Goal: Transaction & Acquisition: Purchase product/service

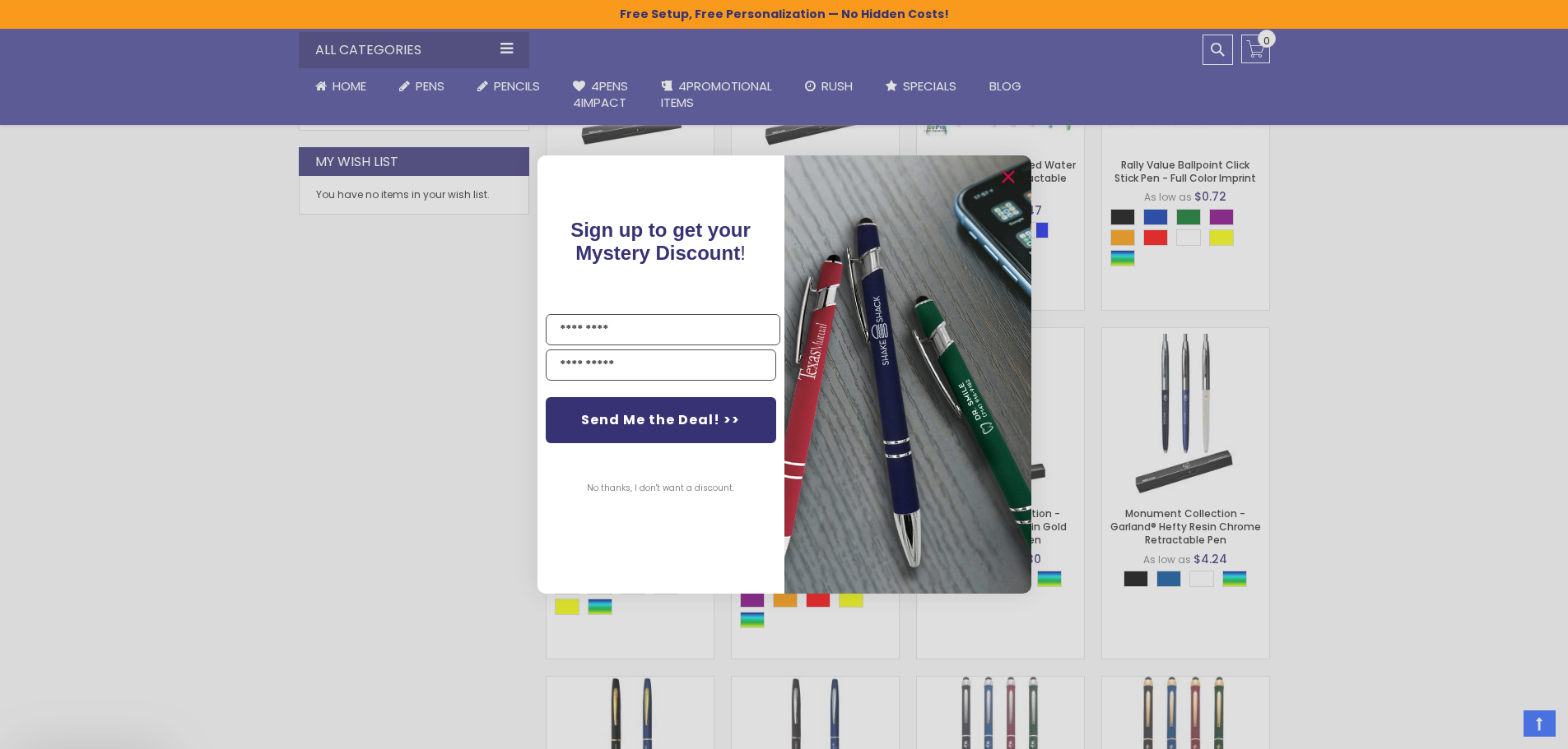
scroll to position [987, 0]
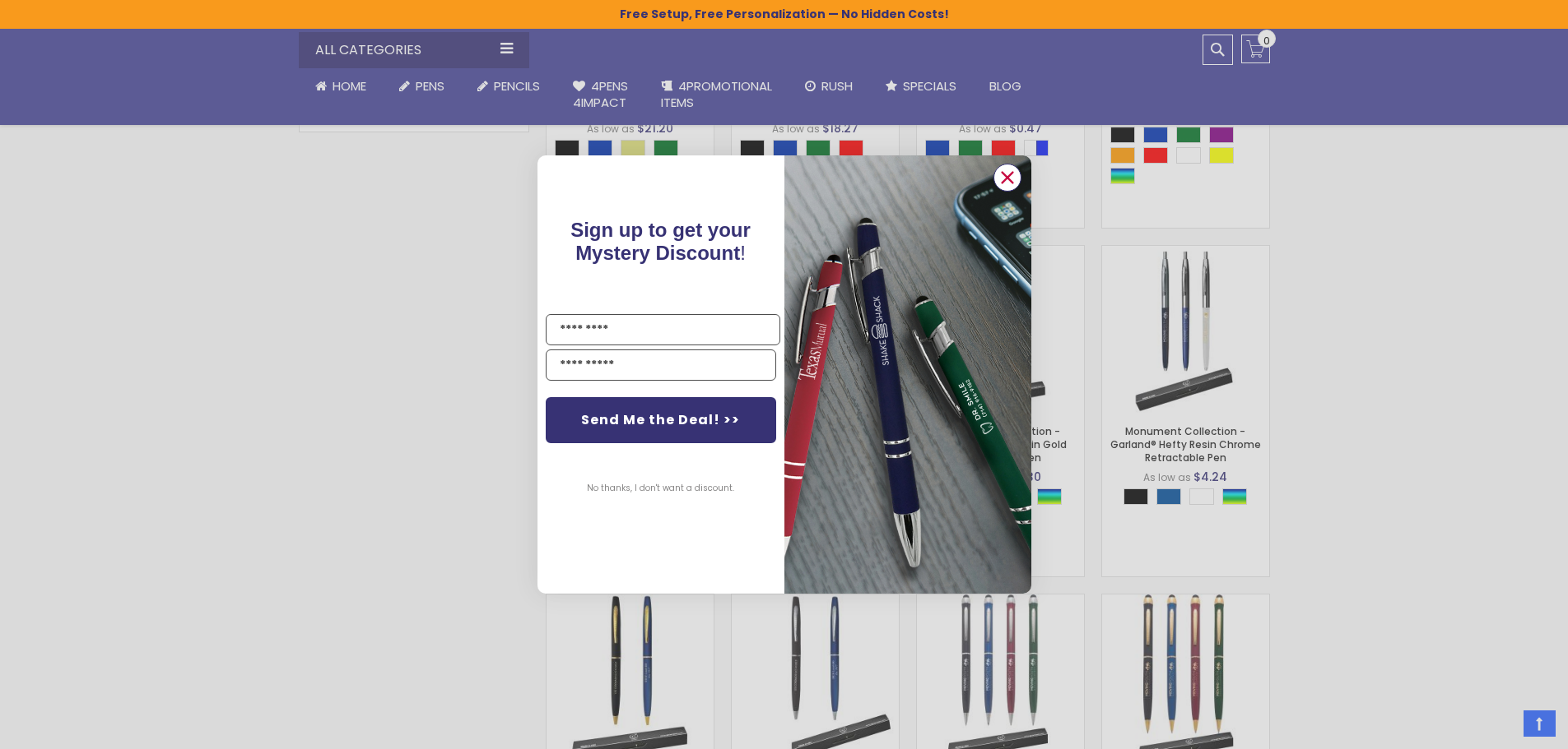
click at [997, 171] on circle "Close dialog" at bounding box center [1006, 178] width 25 height 25
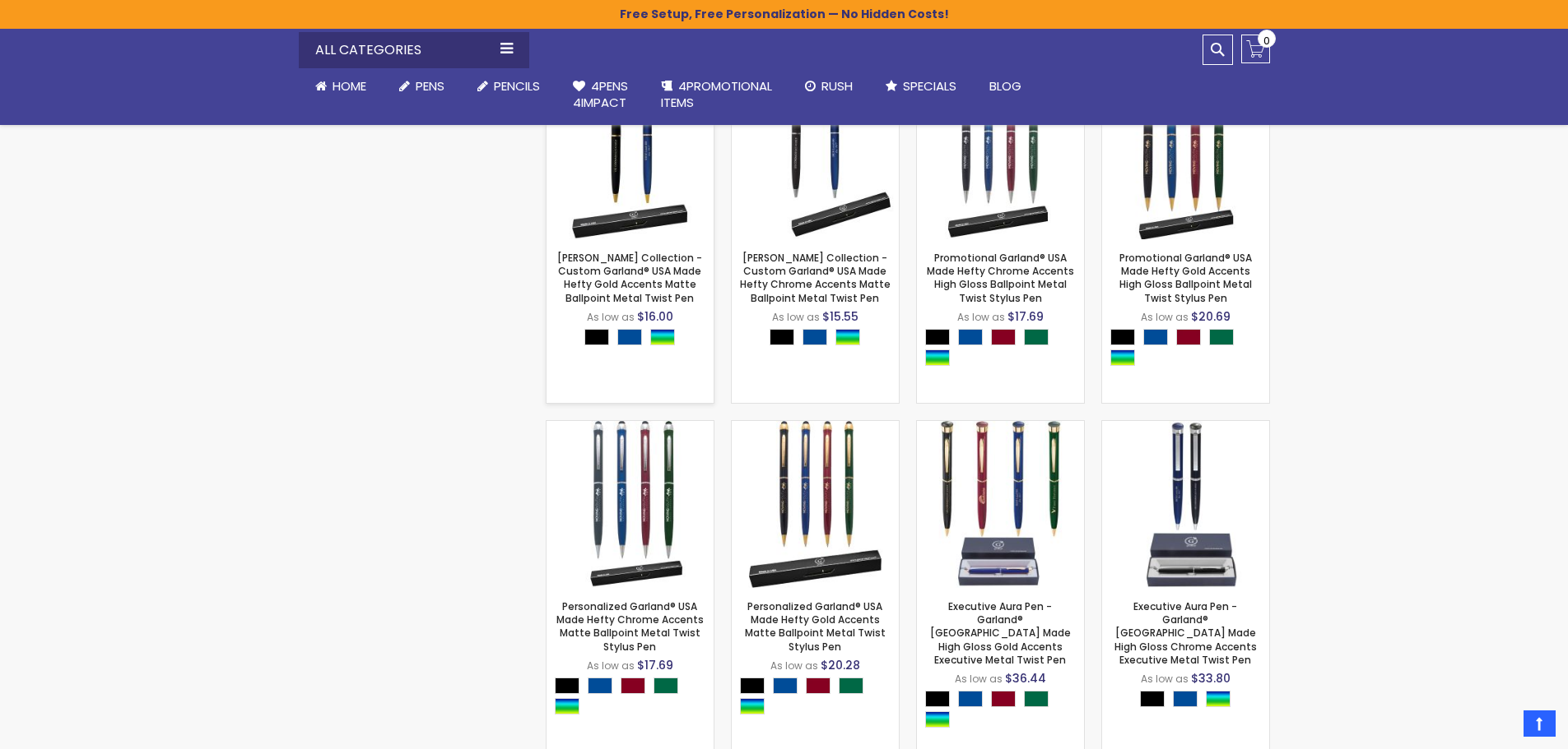
scroll to position [1480, 0]
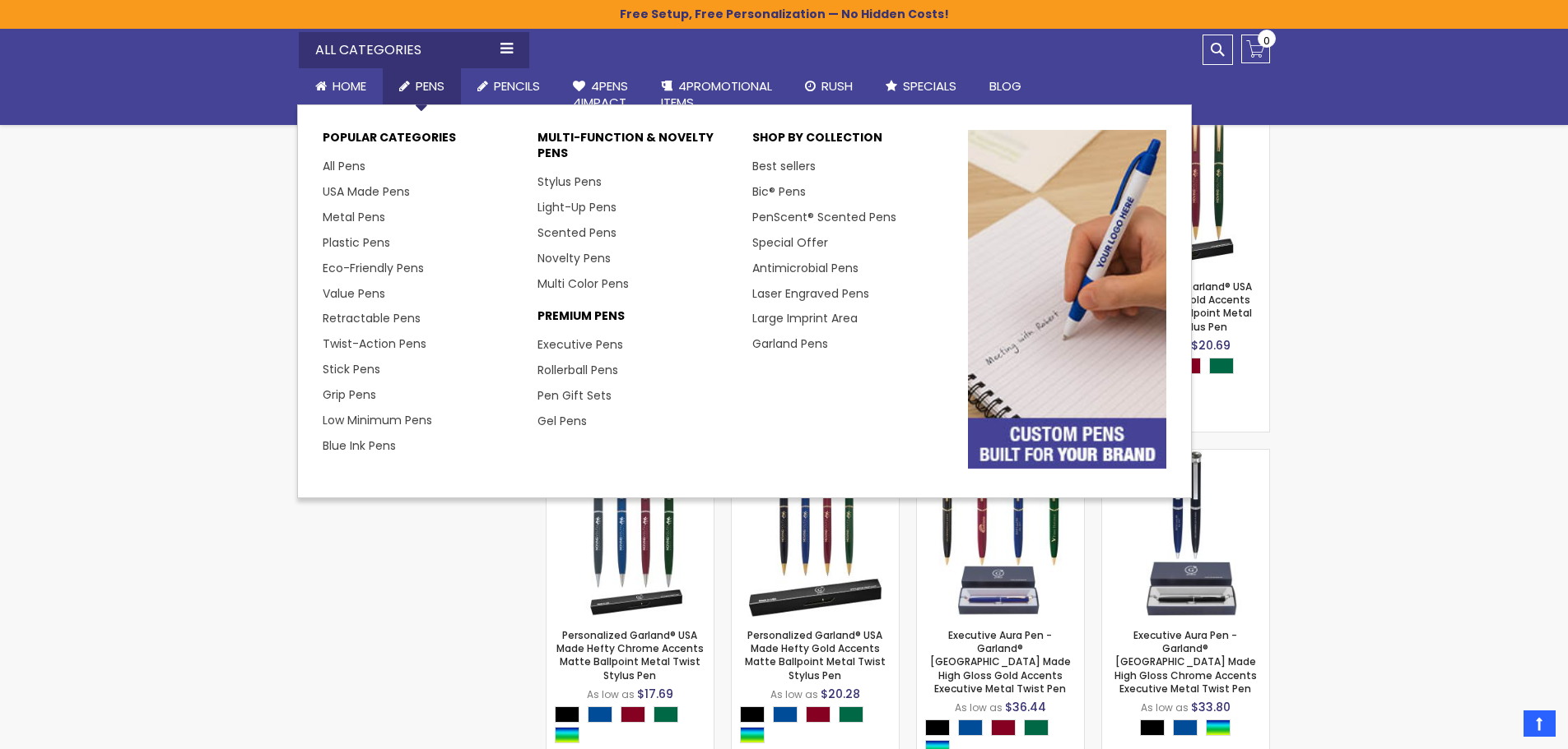
click at [431, 86] on span "Pens" at bounding box center [430, 86] width 29 height 18
click at [364, 192] on link "USA Made Pens" at bounding box center [373, 191] width 100 height 17
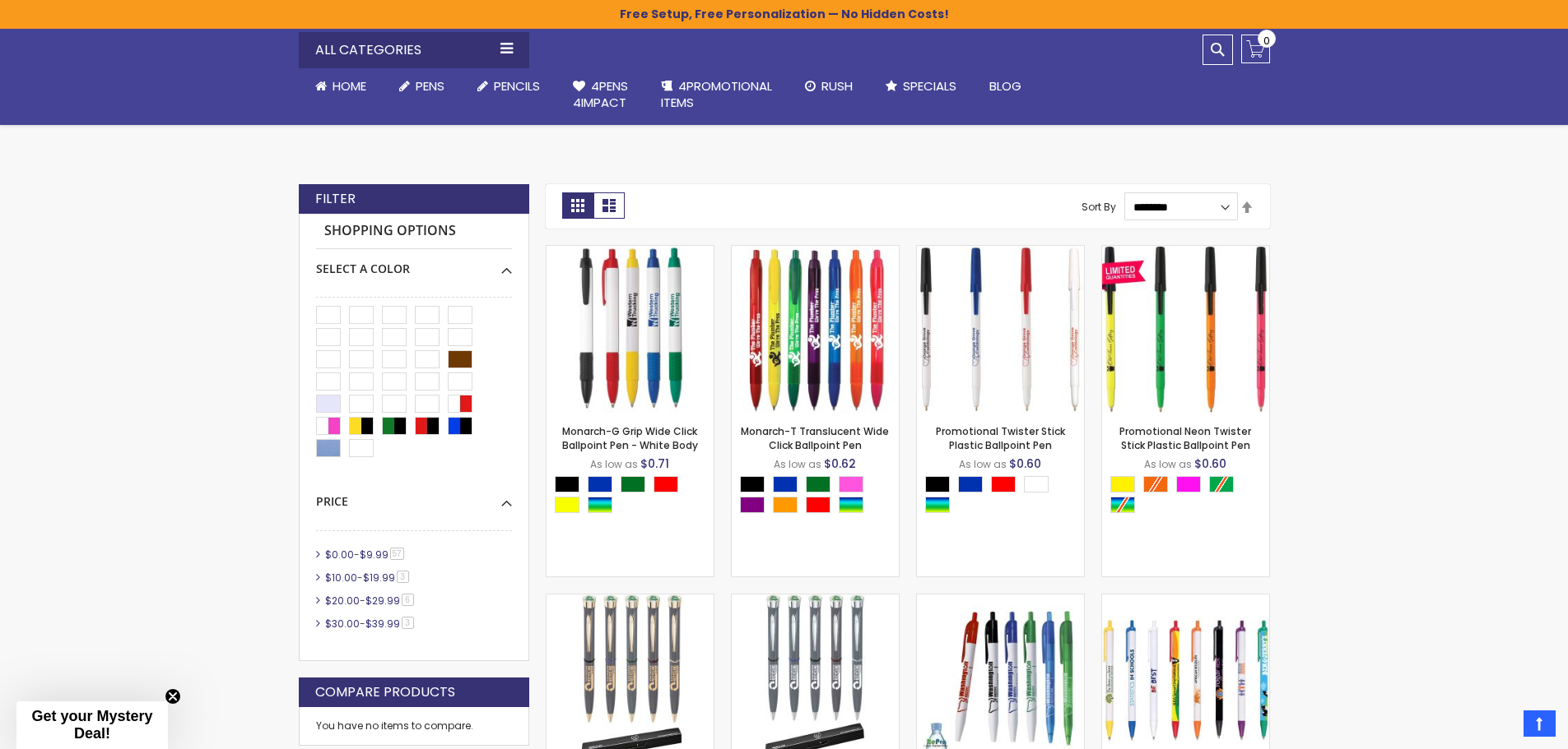
scroll to position [329, 0]
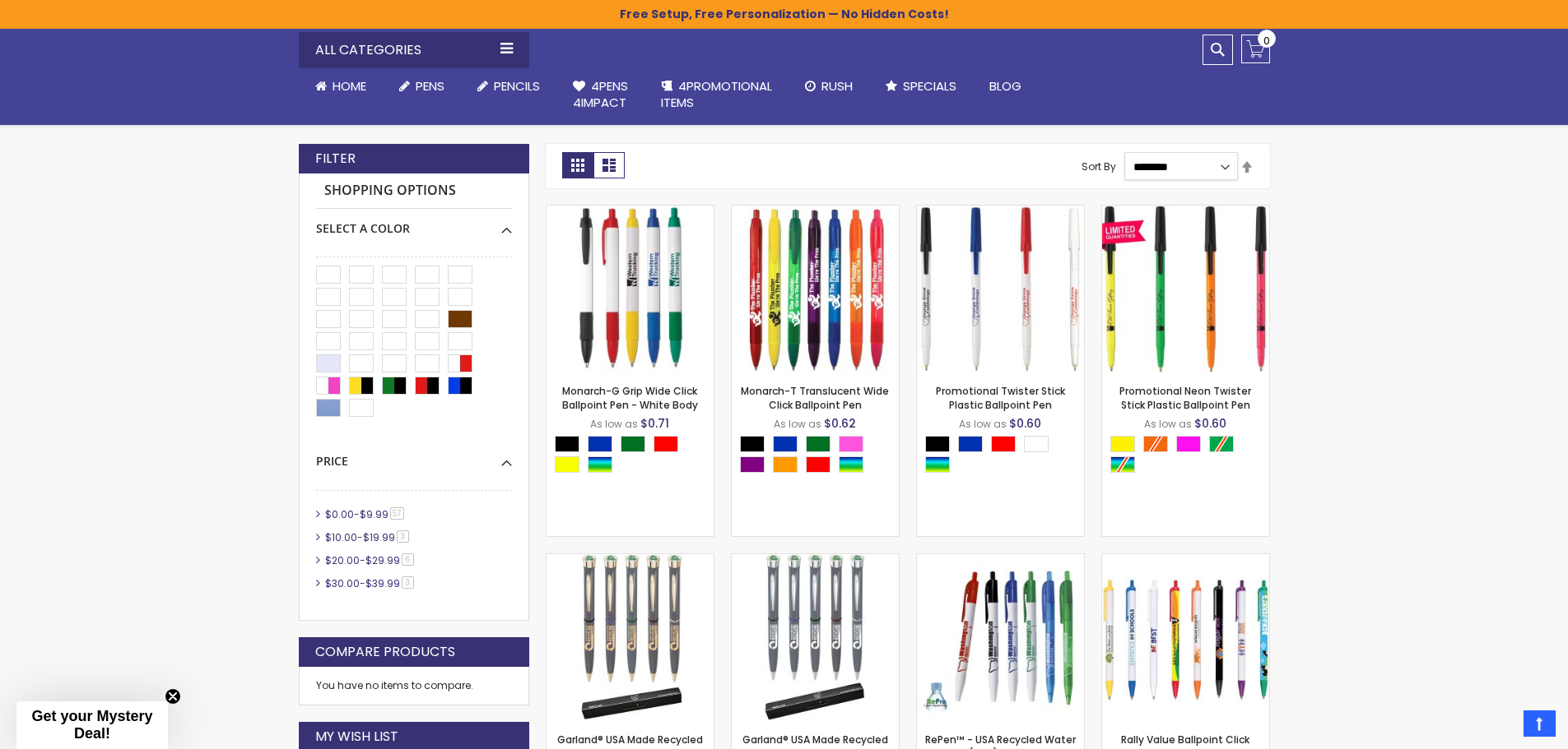
click at [1211, 168] on select "**********" at bounding box center [1180, 166] width 113 height 28
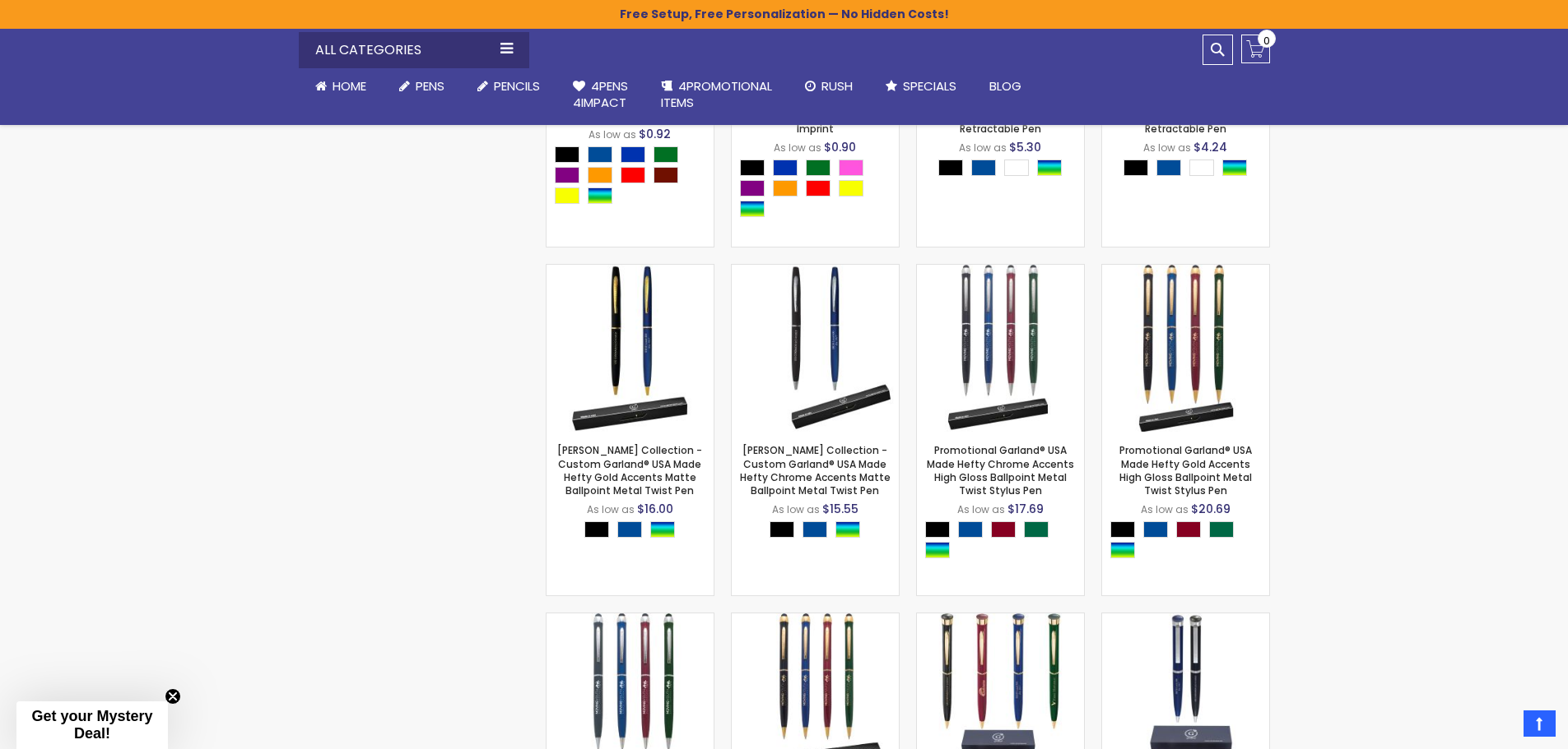
scroll to position [1398, 0]
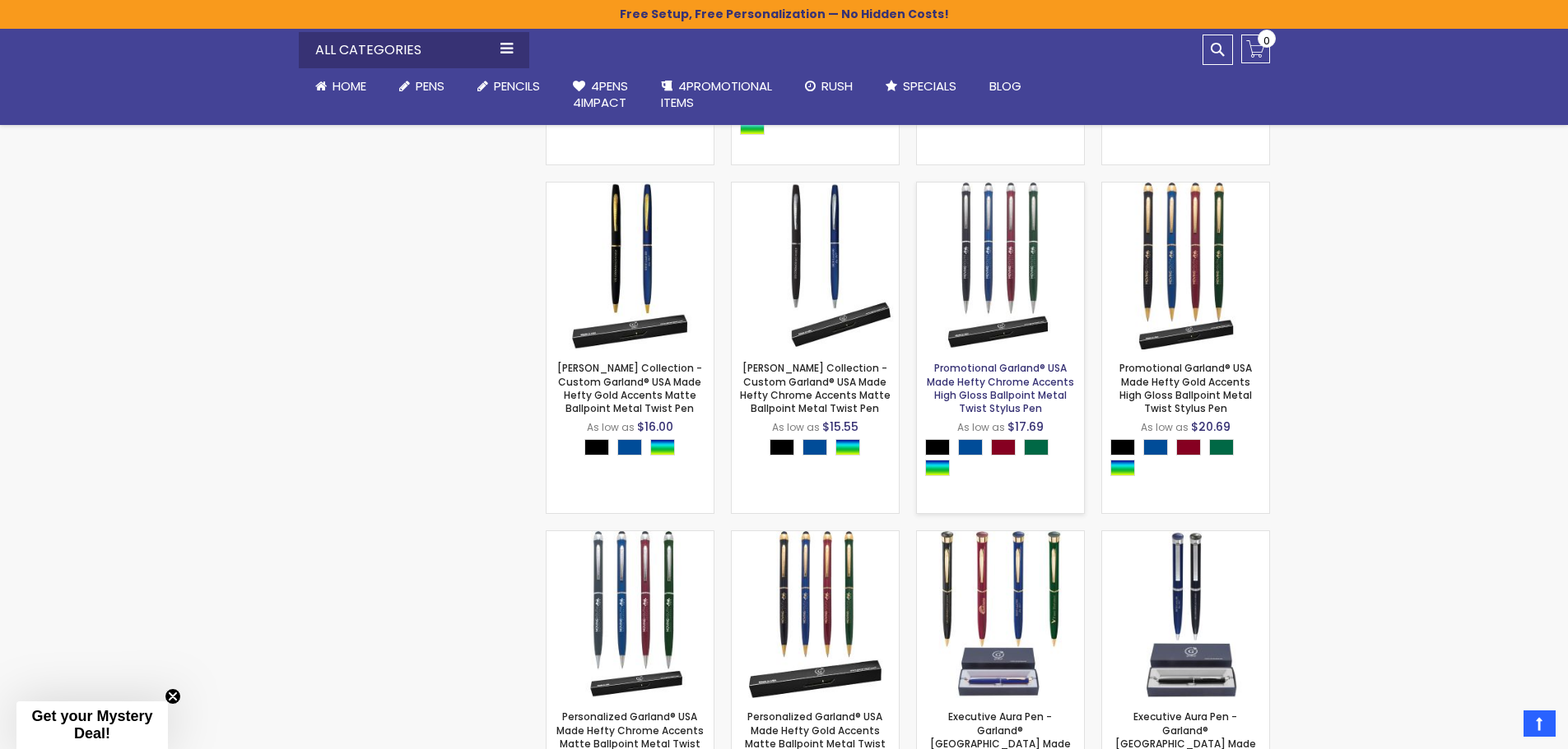
click at [966, 380] on link "Promotional Garland® USA Made Hefty Chrome Accents High Gloss Ballpoint Metal T…" at bounding box center [1000, 387] width 147 height 54
